Goal: Information Seeking & Learning: Learn about a topic

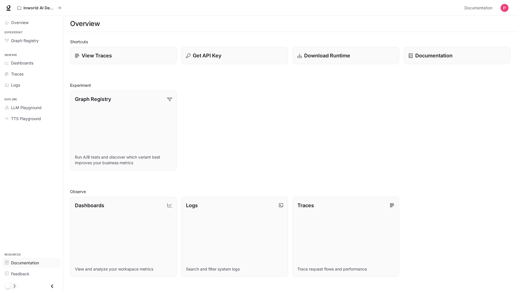
click at [31, 261] on span "Documentation" at bounding box center [25, 263] width 28 height 6
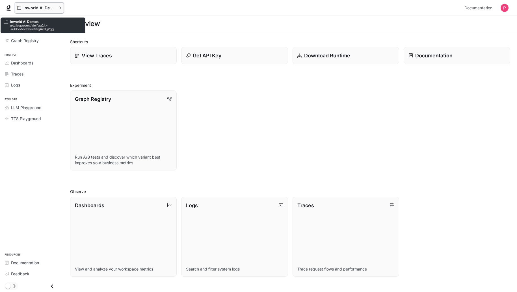
click at [30, 9] on p "Inworld AI Demos" at bounding box center [39, 8] width 32 height 5
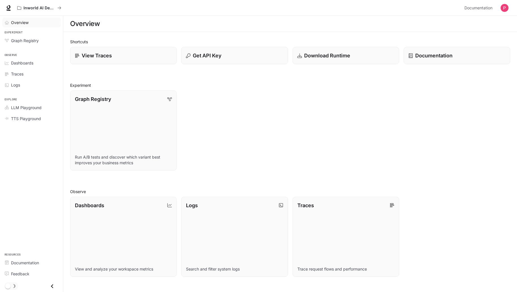
click at [22, 26] on link "Overview" at bounding box center [31, 23] width 58 height 10
click at [217, 60] on button "Get API Key" at bounding box center [235, 56] width 108 height 18
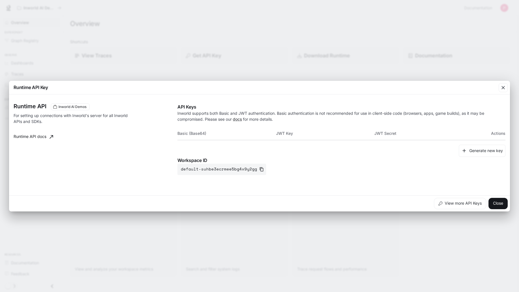
click at [483, 153] on button "Generate new key" at bounding box center [482, 151] width 47 height 12
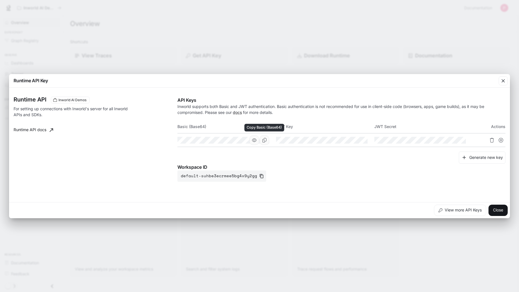
click at [264, 140] on icon "Copy Basic (Base64)" at bounding box center [264, 140] width 5 height 5
click at [362, 142] on icon "Copy Key" at bounding box center [363, 140] width 5 height 5
click at [461, 140] on icon "Copy Secret" at bounding box center [461, 140] width 5 height 5
click at [493, 140] on icon "Delete API key" at bounding box center [492, 140] width 4 height 5
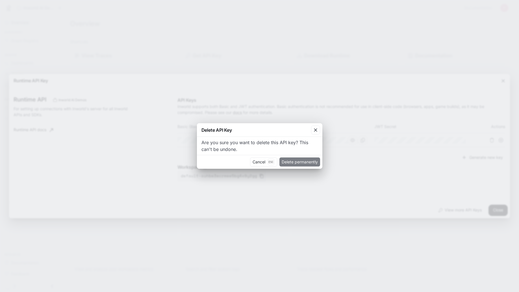
click at [315, 162] on button "Delete permanently" at bounding box center [299, 161] width 41 height 9
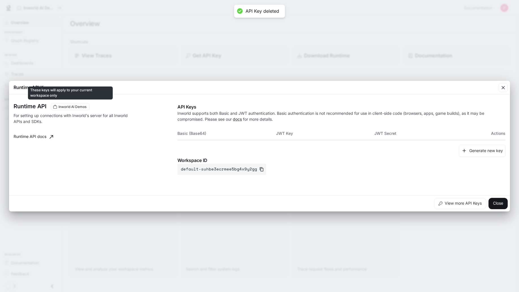
click at [70, 109] on span "Inworld AI Demos" at bounding box center [72, 106] width 32 height 5
click at [500, 88] on icon "button" at bounding box center [503, 88] width 6 height 6
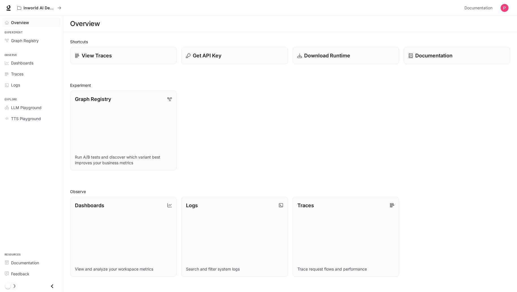
click at [510, 8] on div "Inworld AI Demos Documentation Documentation" at bounding box center [258, 8] width 517 height 16
click at [507, 8] on img "button" at bounding box center [504, 8] width 8 height 8
